Goal: Communication & Community: Answer question/provide support

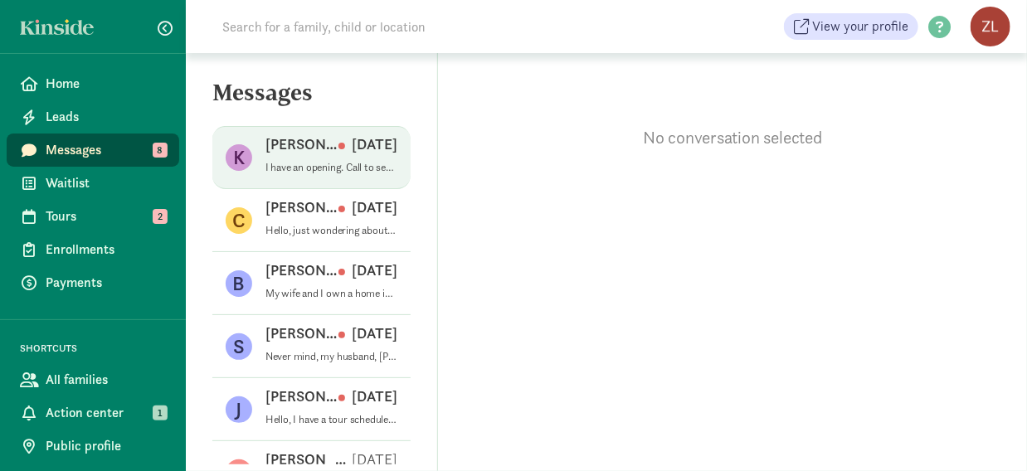
click at [292, 142] on p "[PERSON_NAME]" at bounding box center [302, 144] width 73 height 20
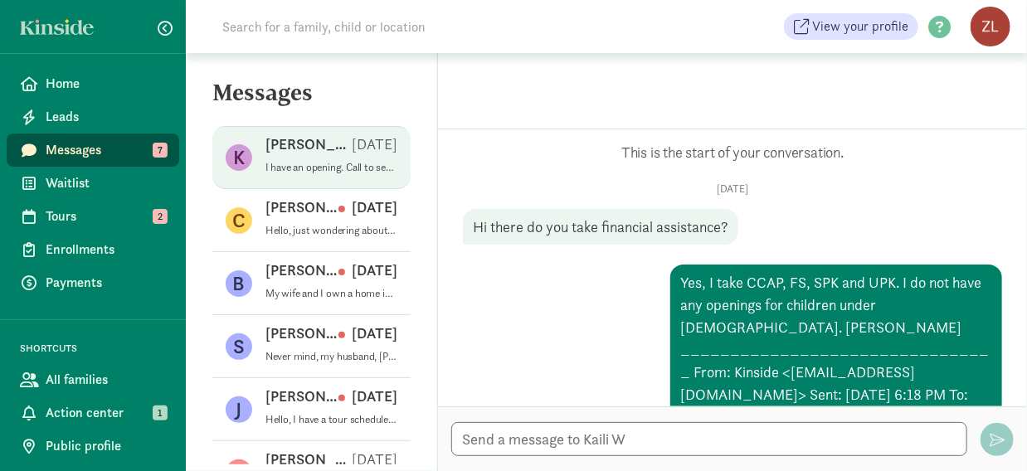
scroll to position [696, 0]
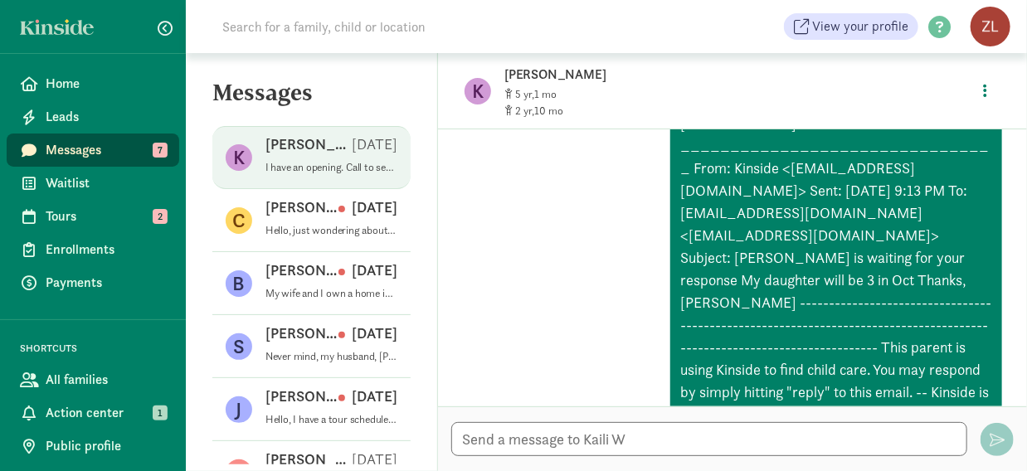
click at [639, 435] on textarea at bounding box center [709, 439] width 516 height 34
type textarea "Waiting for your enrollment. Call me [PHONE_NUMBER]."
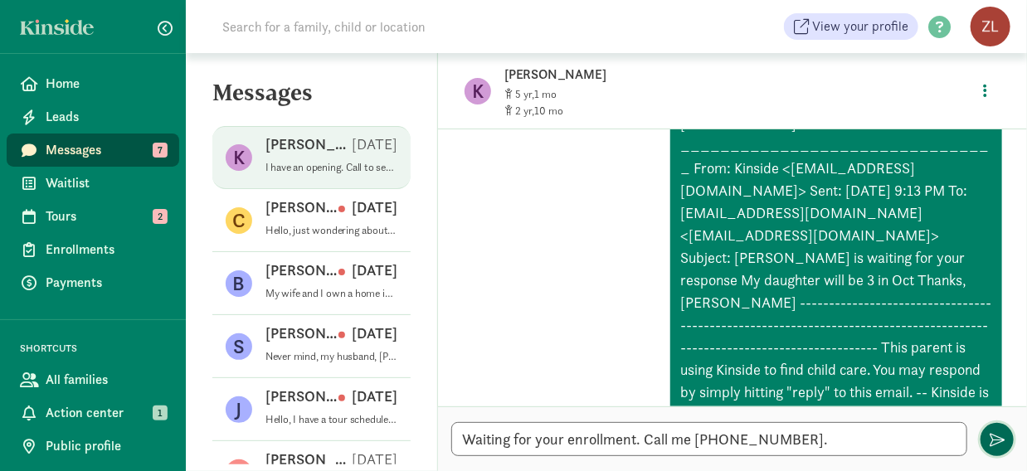
click at [1000, 436] on span "button" at bounding box center [997, 439] width 15 height 15
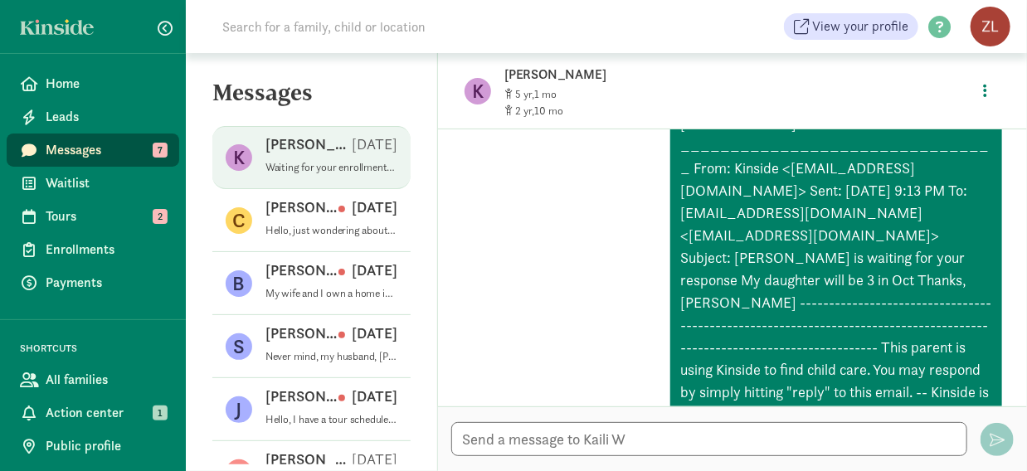
scroll to position [801, 0]
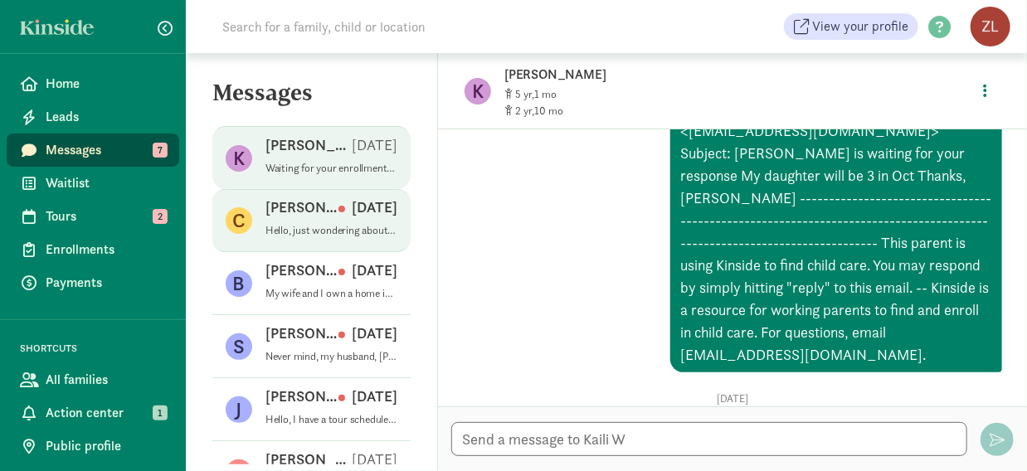
click at [315, 219] on div "[PERSON_NAME] [DATE]" at bounding box center [332, 210] width 132 height 27
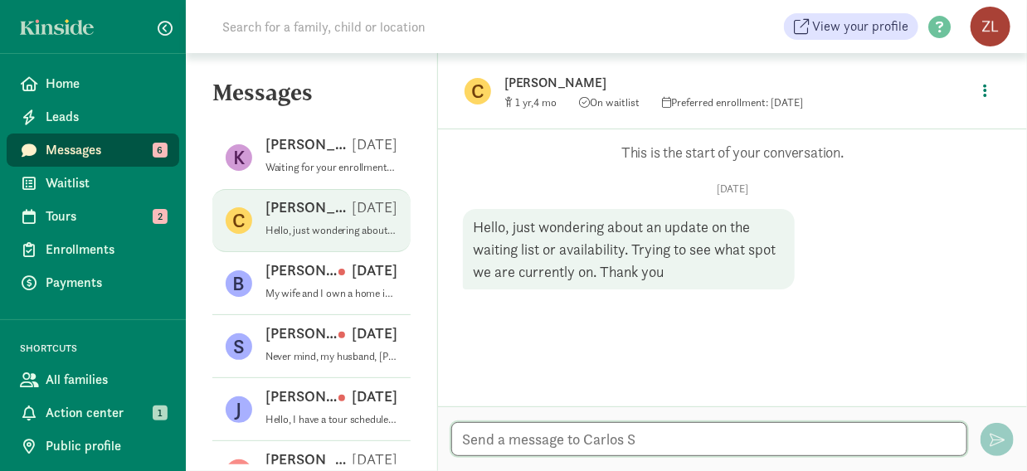
click at [514, 436] on textarea at bounding box center [709, 439] width 516 height 34
type textarea "I have openings. Call me [PHONE_NUMBER]"
click at [991, 434] on span "button" at bounding box center [997, 439] width 15 height 15
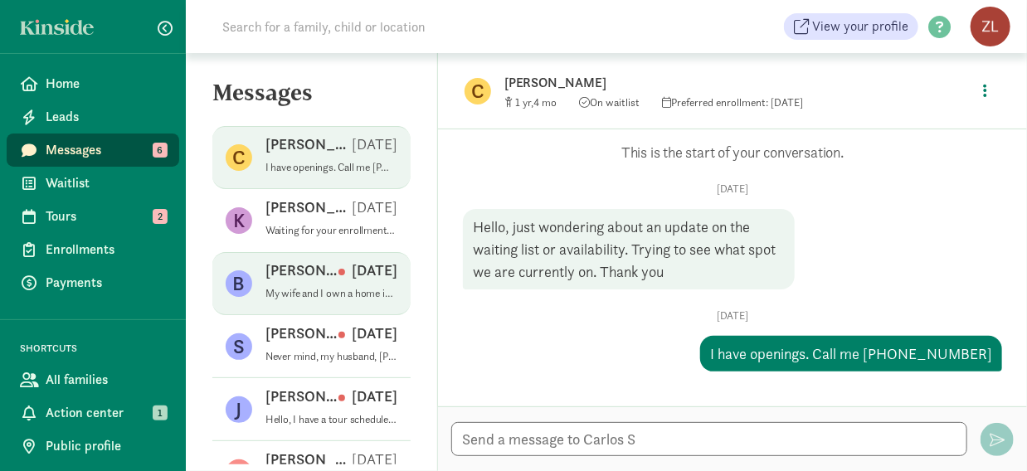
click at [317, 267] on p "[PERSON_NAME]" at bounding box center [302, 271] width 73 height 20
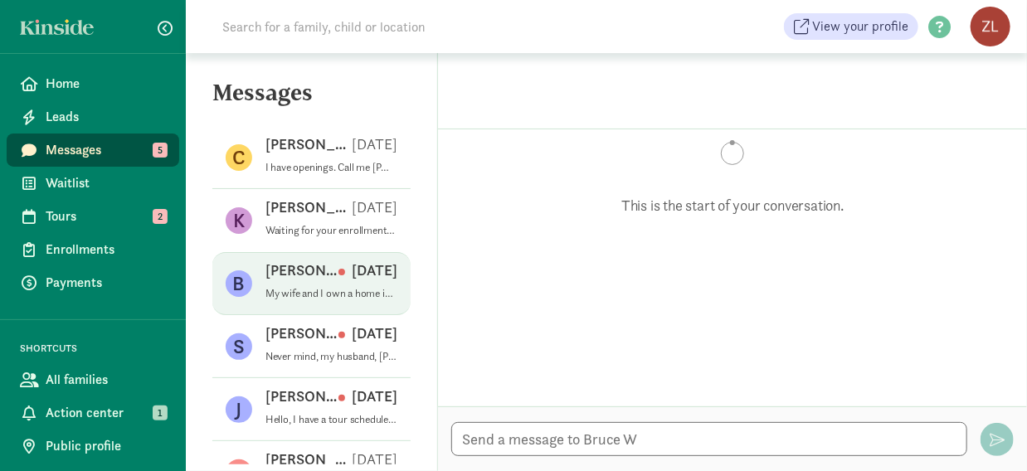
scroll to position [305, 0]
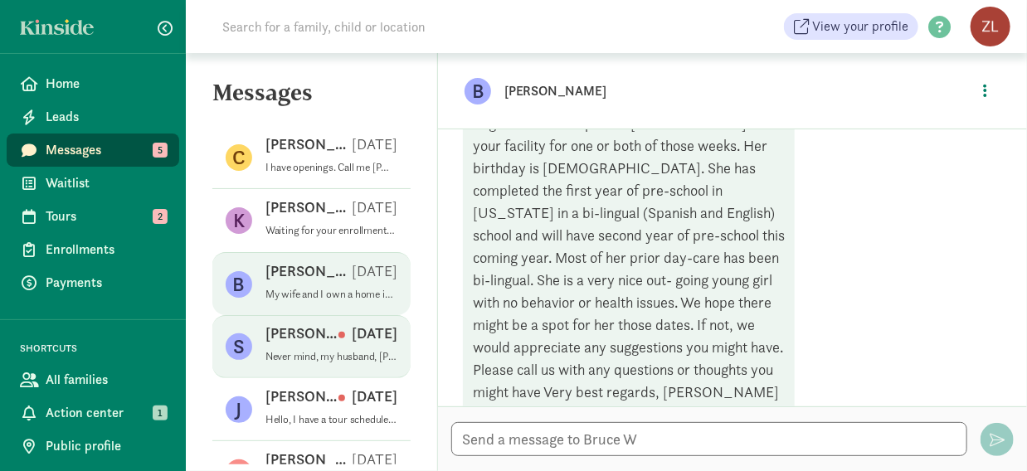
click at [379, 348] on div "[PERSON_NAME] [DATE]" at bounding box center [332, 337] width 132 height 27
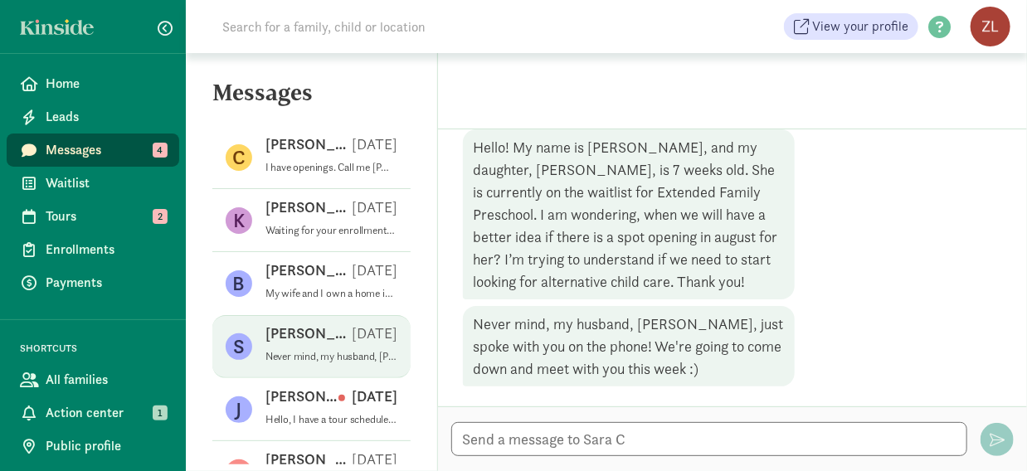
scroll to position [79, 0]
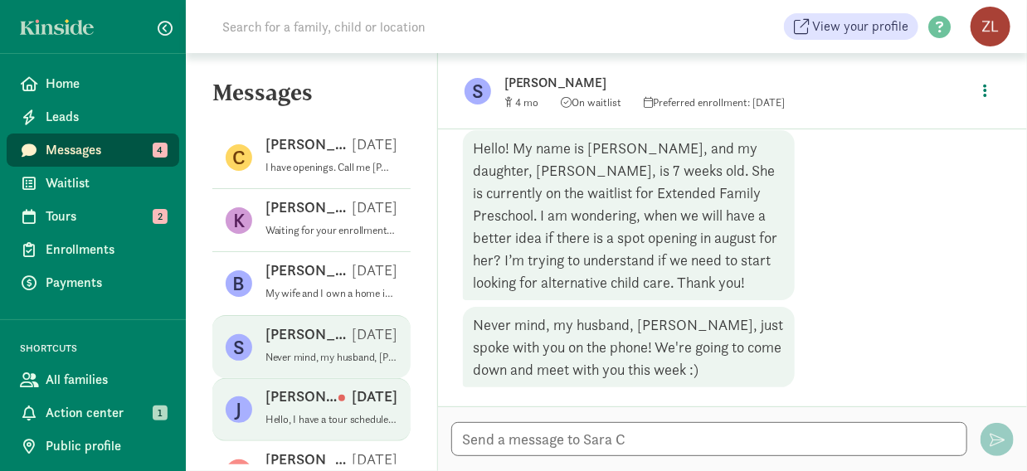
click at [345, 404] on p "[DATE]" at bounding box center [368, 397] width 59 height 20
